Goal: Information Seeking & Learning: Learn about a topic

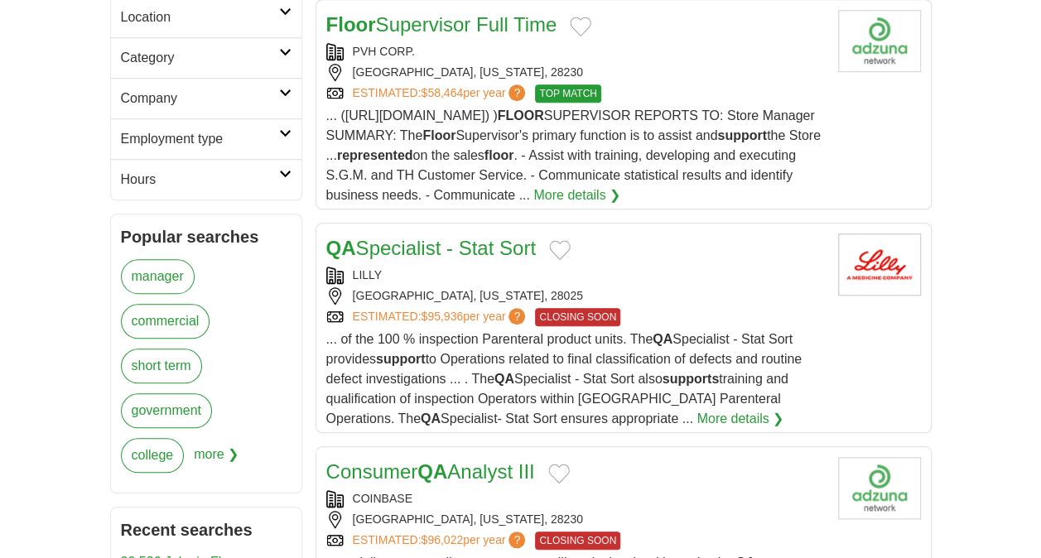
scroll to position [580, 0]
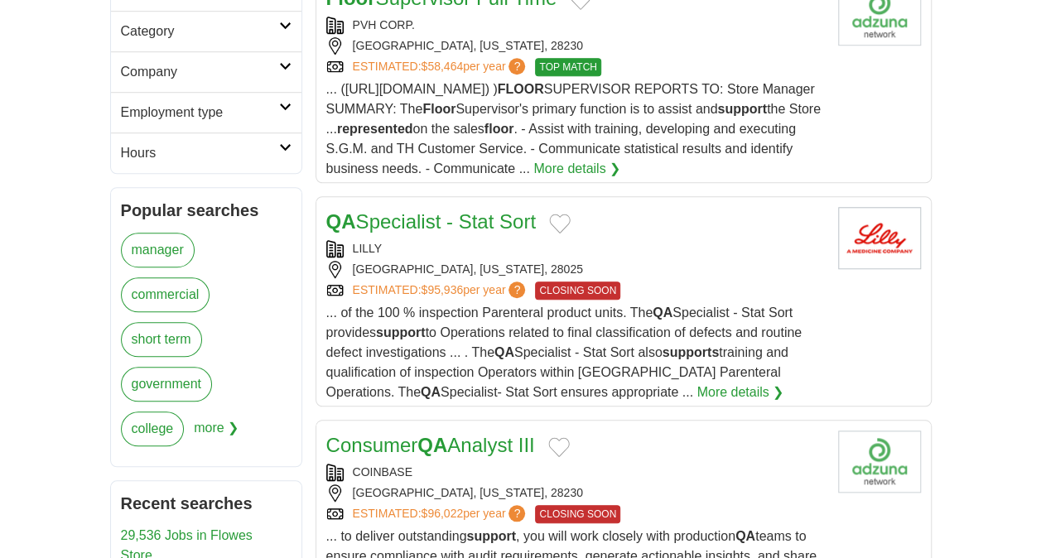
click at [429, 219] on link "QA Specialist - Stat Sort" at bounding box center [430, 221] width 209 height 22
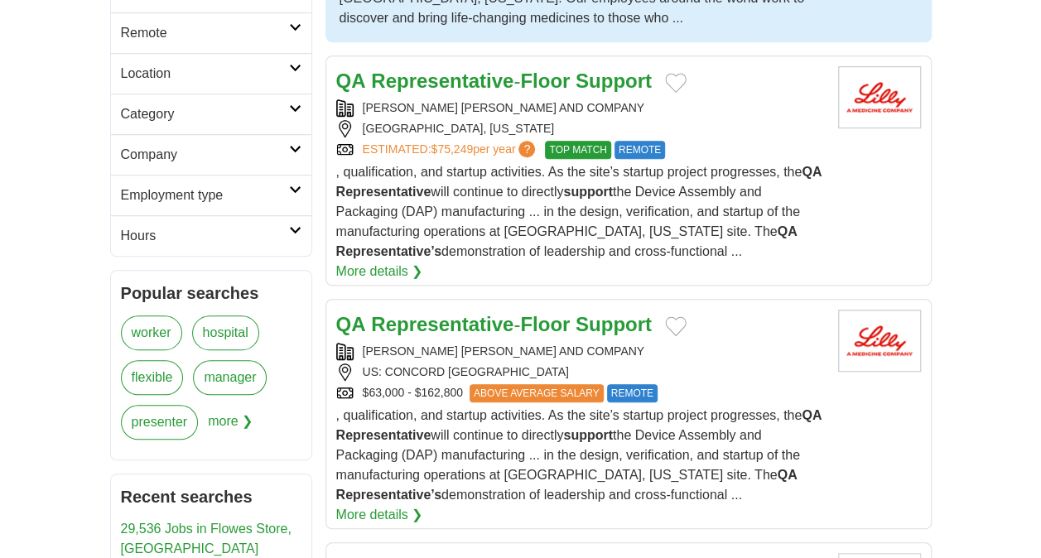
scroll to position [580, 0]
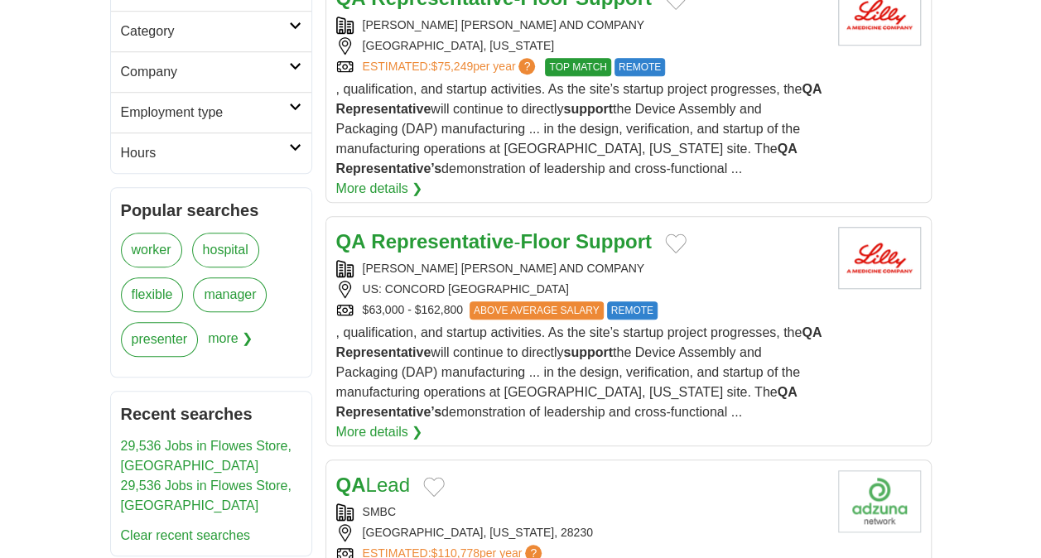
click at [374, 429] on link "More details ❯" at bounding box center [379, 432] width 87 height 20
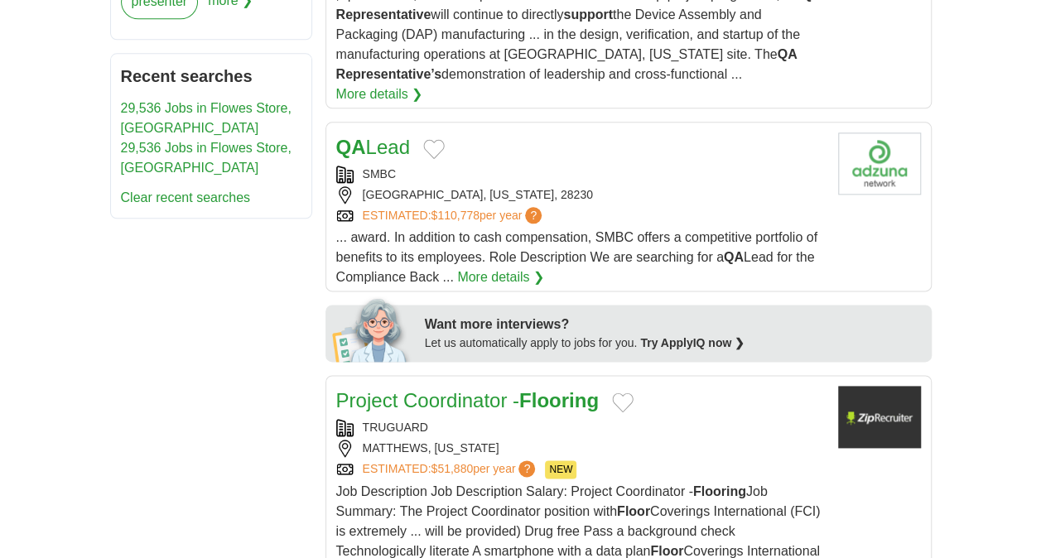
scroll to position [911, 0]
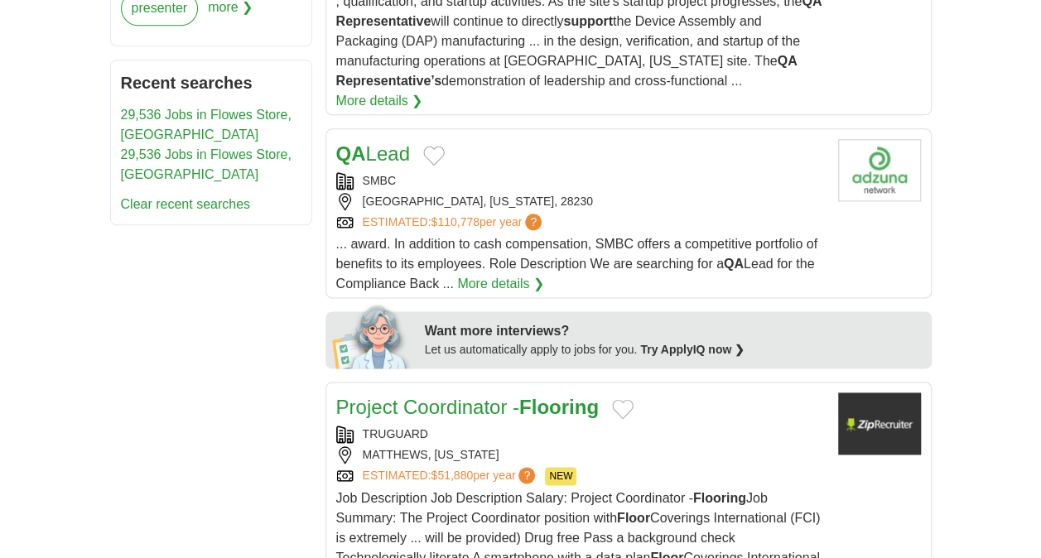
click at [393, 147] on link "QA Lead" at bounding box center [373, 153] width 74 height 22
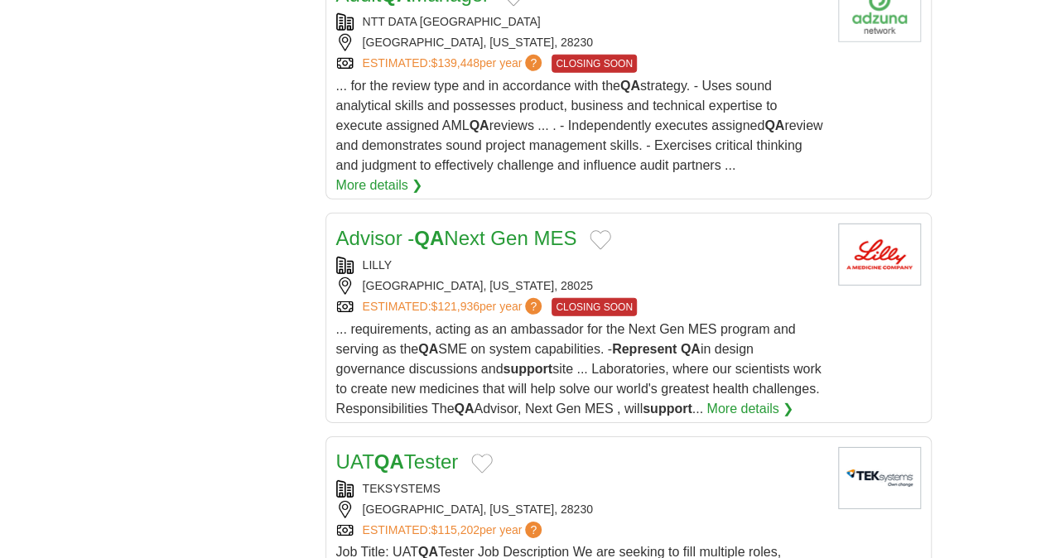
scroll to position [2319, 0]
click at [706, 398] on link "More details ❯" at bounding box center [749, 408] width 87 height 20
